Goal: Task Accomplishment & Management: Use online tool/utility

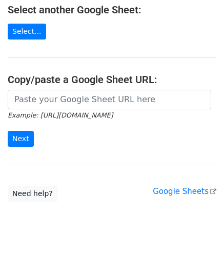
scroll to position [137, 0]
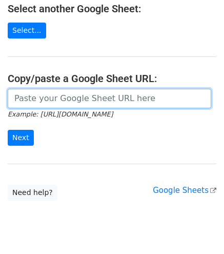
click at [78, 101] on input "url" at bounding box center [110, 99] width 204 height 20
paste input "https://docs.google.com/spreadsheets/d/1uQvir3vgDKcI_c-vr8g6ndcGLyR4koZdyWYYpDK…"
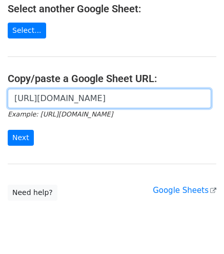
scroll to position [0, 223]
type input "https://docs.google.com/spreadsheets/d/1uQvir3vgDKcI_c-vr8g6ndcGLyR4koZdyWYYpDK…"
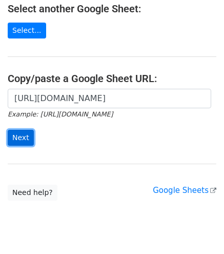
scroll to position [0, 0]
click at [21, 133] on input "Next" at bounding box center [21, 138] width 26 height 16
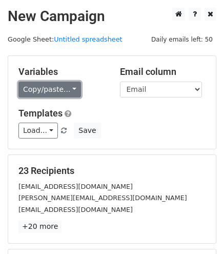
click at [62, 82] on link "Copy/paste..." at bounding box center [49, 90] width 63 height 16
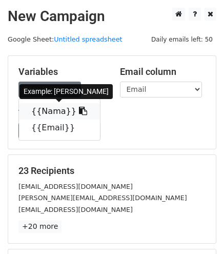
click at [49, 110] on link "{{Nama}}" at bounding box center [59, 111] width 81 height 16
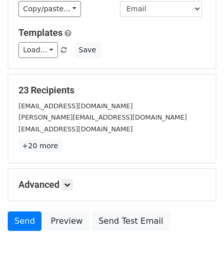
scroll to position [83, 0]
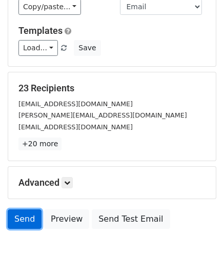
click at [26, 219] on link "Send" at bounding box center [25, 219] width 34 height 20
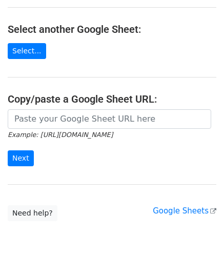
scroll to position [117, 0]
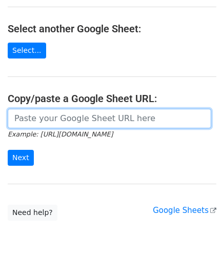
click at [46, 124] on input "url" at bounding box center [110, 119] width 204 height 20
paste input "[URL][DOMAIN_NAME]"
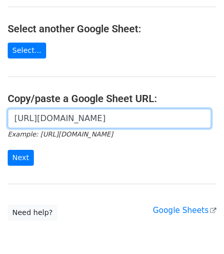
scroll to position [0, 223]
type input "https://docs.google.com/spreadsheets/d/1uQvir3vgDKcI_c-vr8g6ndcGLyR4koZdyWYYpDK…"
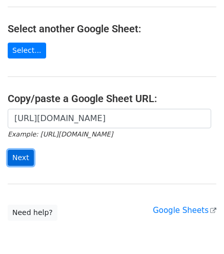
scroll to position [0, 0]
click at [21, 155] on input "Next" at bounding box center [21, 158] width 26 height 16
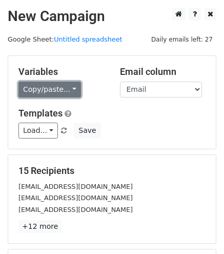
click at [57, 94] on link "Copy/paste..." at bounding box center [49, 90] width 63 height 16
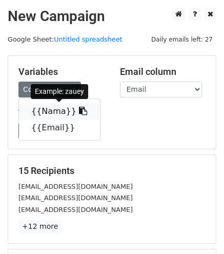
click at [49, 113] on link "{{Nama}}" at bounding box center [59, 111] width 81 height 16
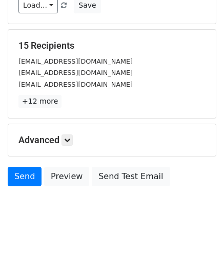
scroll to position [133, 0]
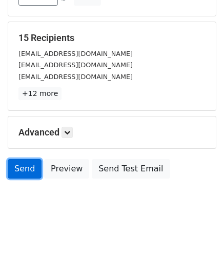
click at [31, 163] on link "Send" at bounding box center [25, 169] width 34 height 20
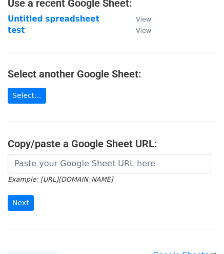
scroll to position [75, 0]
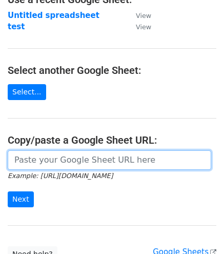
click at [47, 163] on input "url" at bounding box center [110, 160] width 204 height 20
paste input "[URL][DOMAIN_NAME]"
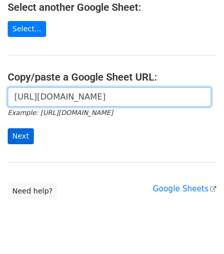
scroll to position [139, 0]
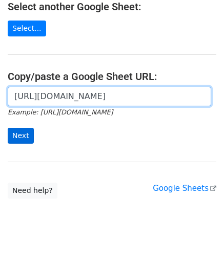
type input "[URL][DOMAIN_NAME]"
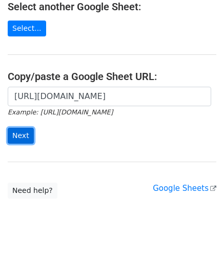
scroll to position [0, 0]
click at [25, 134] on input "Next" at bounding box center [21, 136] width 26 height 16
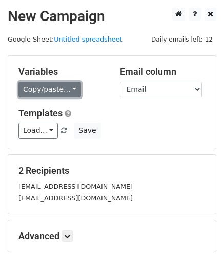
click at [53, 91] on link "Copy/paste..." at bounding box center [49, 90] width 63 height 16
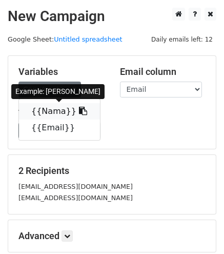
click at [44, 109] on link "{{Nama}}" at bounding box center [59, 111] width 81 height 16
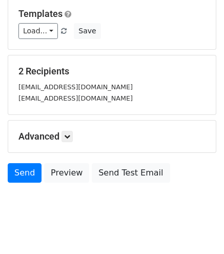
scroll to position [113, 0]
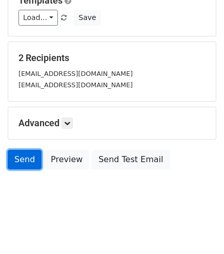
click at [25, 161] on link "Send" at bounding box center [25, 160] width 34 height 20
